Goal: Information Seeking & Learning: Compare options

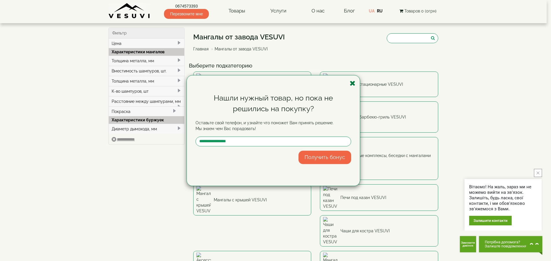
click at [355, 83] on icon "button" at bounding box center [353, 83] width 6 height 7
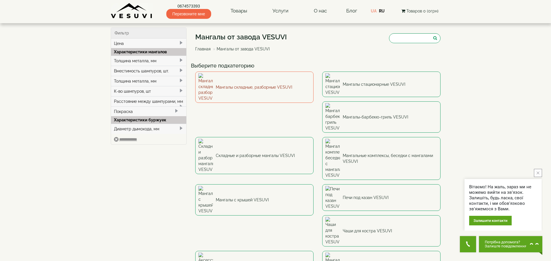
click at [246, 84] on link "Мангалы складные, разборные VESUVI" at bounding box center [254, 86] width 118 height 31
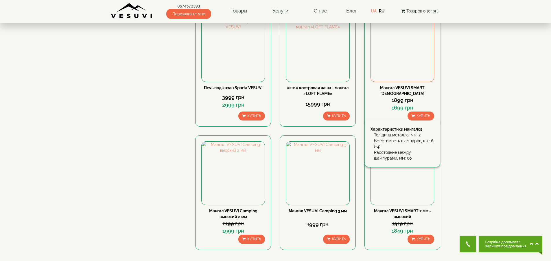
scroll to position [550, 0]
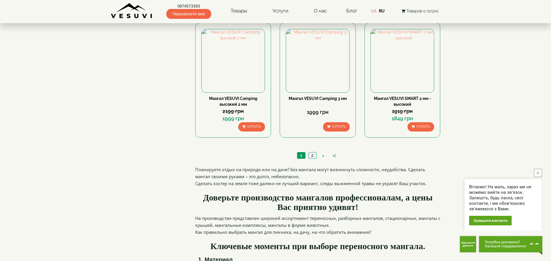
click at [313, 155] on link "2" at bounding box center [313, 155] width 8 height 6
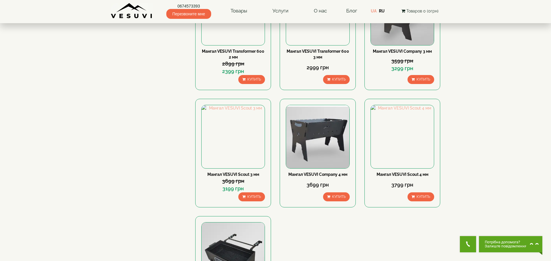
scroll to position [232, 0]
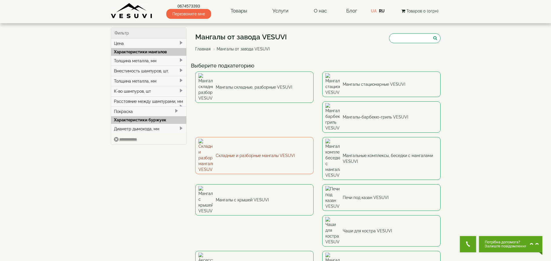
click at [314, 137] on link "Складные и разборные мангалы VESUVI" at bounding box center [254, 155] width 118 height 37
